Goal: Information Seeking & Learning: Learn about a topic

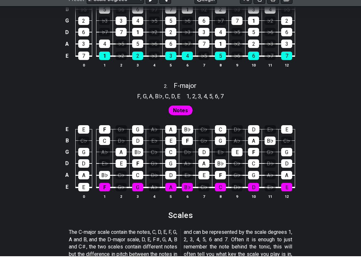
scroll to position [492, 0]
click at [182, 113] on span "Notes" at bounding box center [180, 117] width 15 height 9
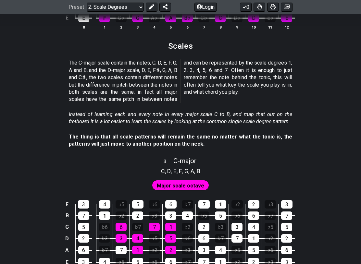
scroll to position [599, 0]
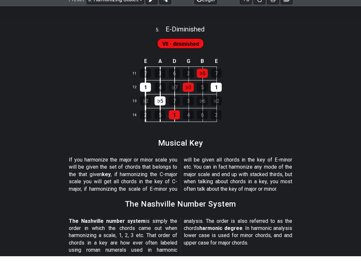
scroll to position [758, 0]
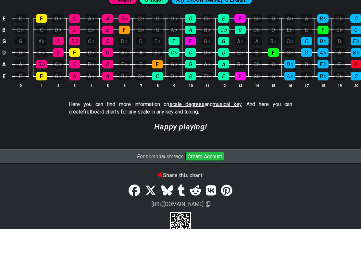
scroll to position [1998, 0]
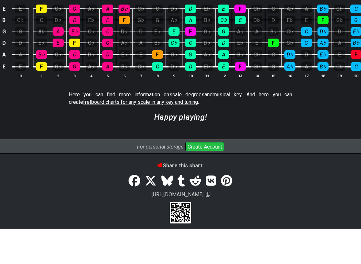
click at [123, 134] on span "fretboard charts for any scale in any key and tuning" at bounding box center [140, 137] width 115 height 6
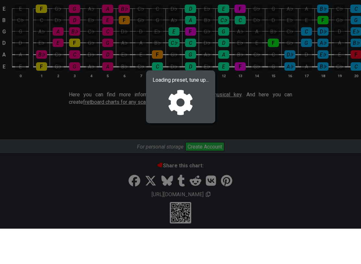
select select "/guitar-scales"
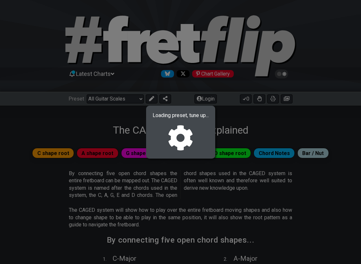
select select "C"
